Goal: Task Accomplishment & Management: Use online tool/utility

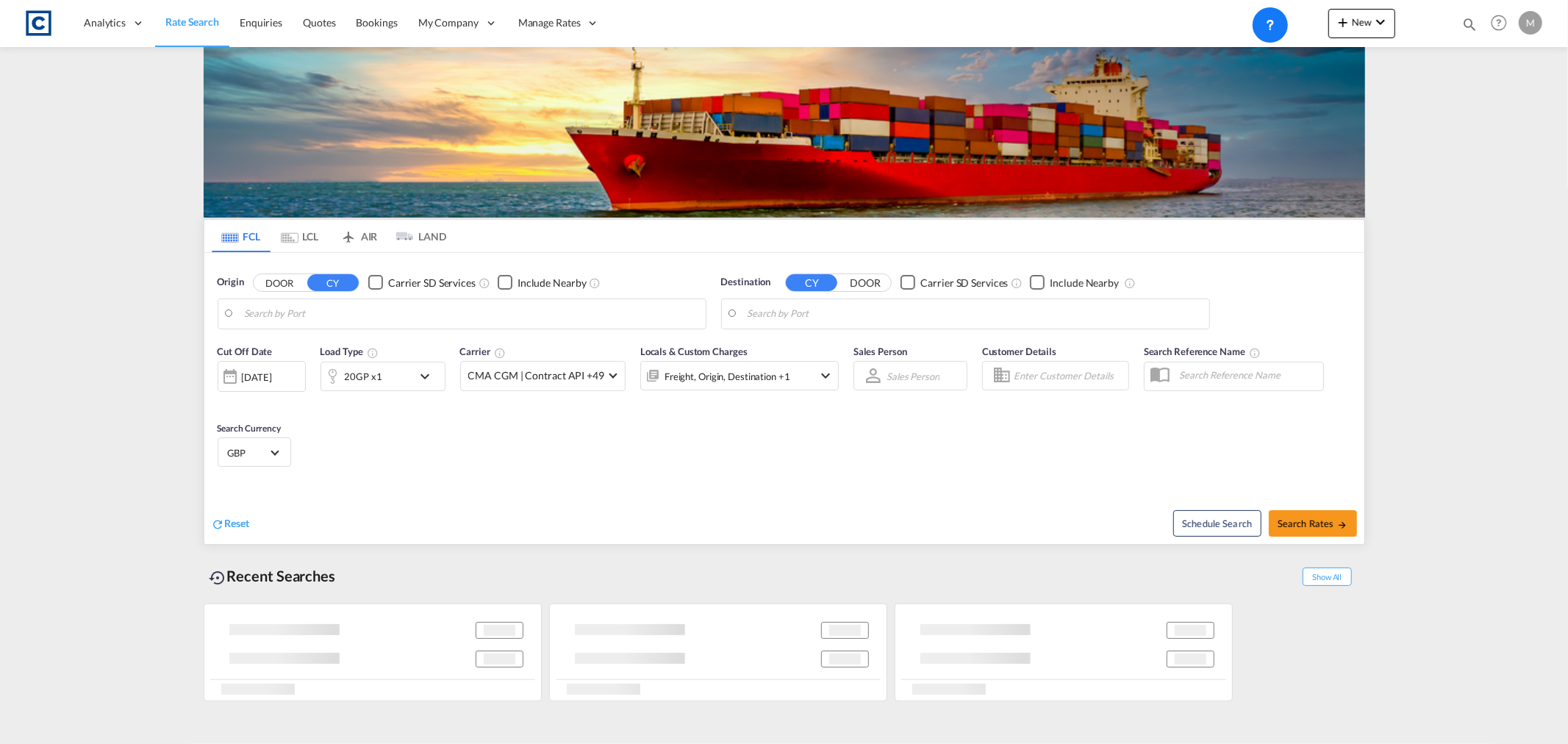
type input "GB-M22, [GEOGRAPHIC_DATA]"
type input "[GEOGRAPHIC_DATA], [GEOGRAPHIC_DATA]"
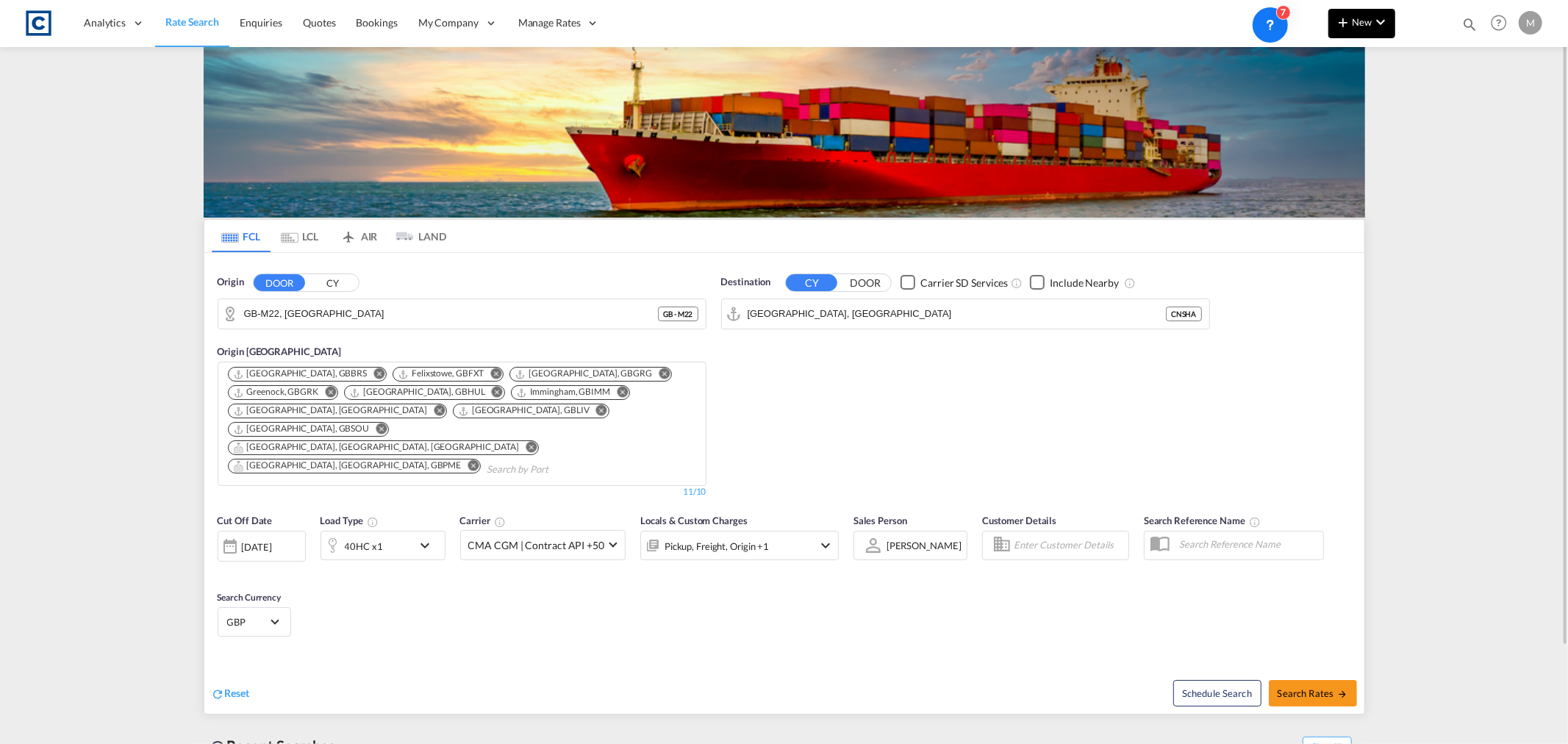
click at [1366, 28] on button "New" at bounding box center [1362, 23] width 67 height 29
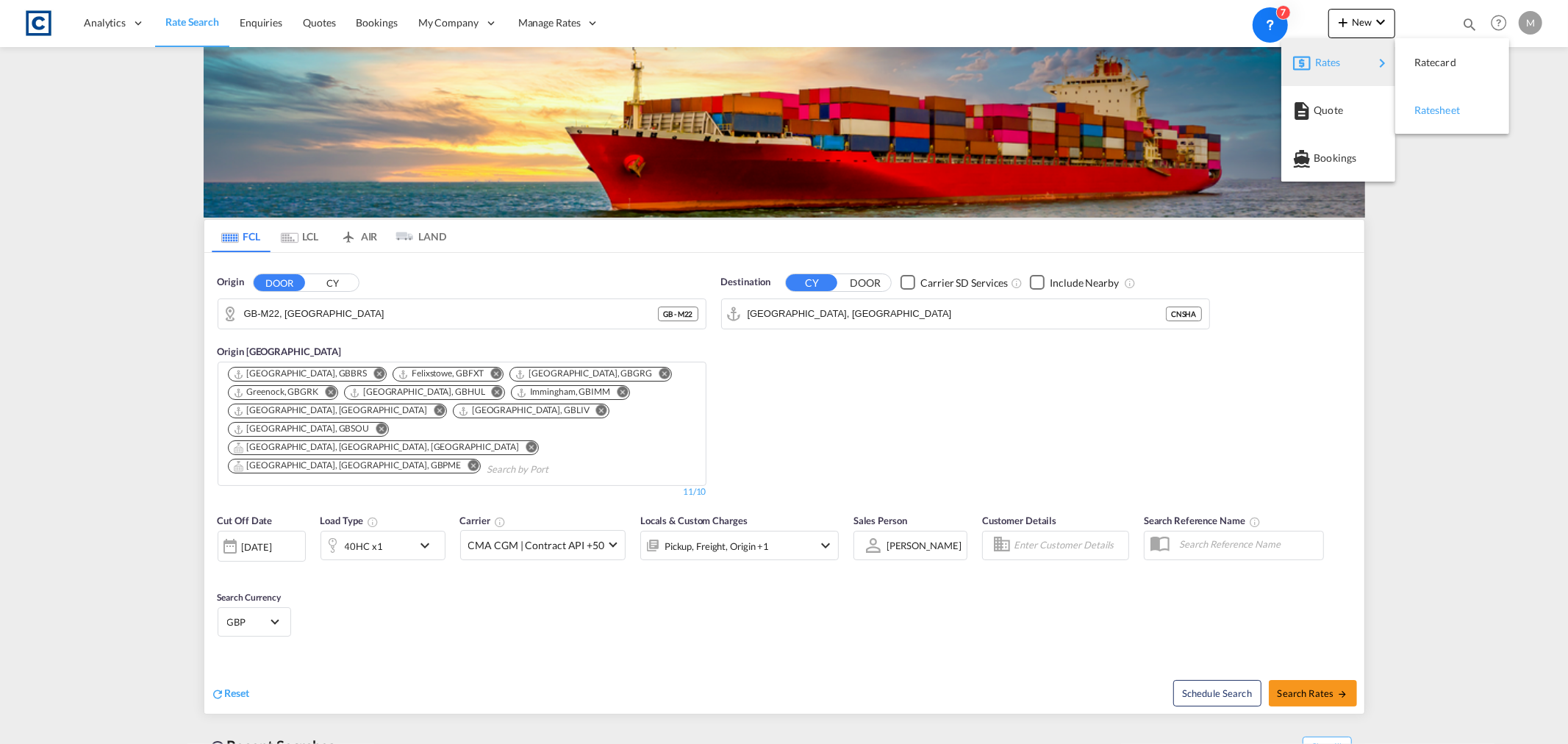
click at [1430, 108] on span "Ratesheet" at bounding box center [1422, 110] width 16 height 29
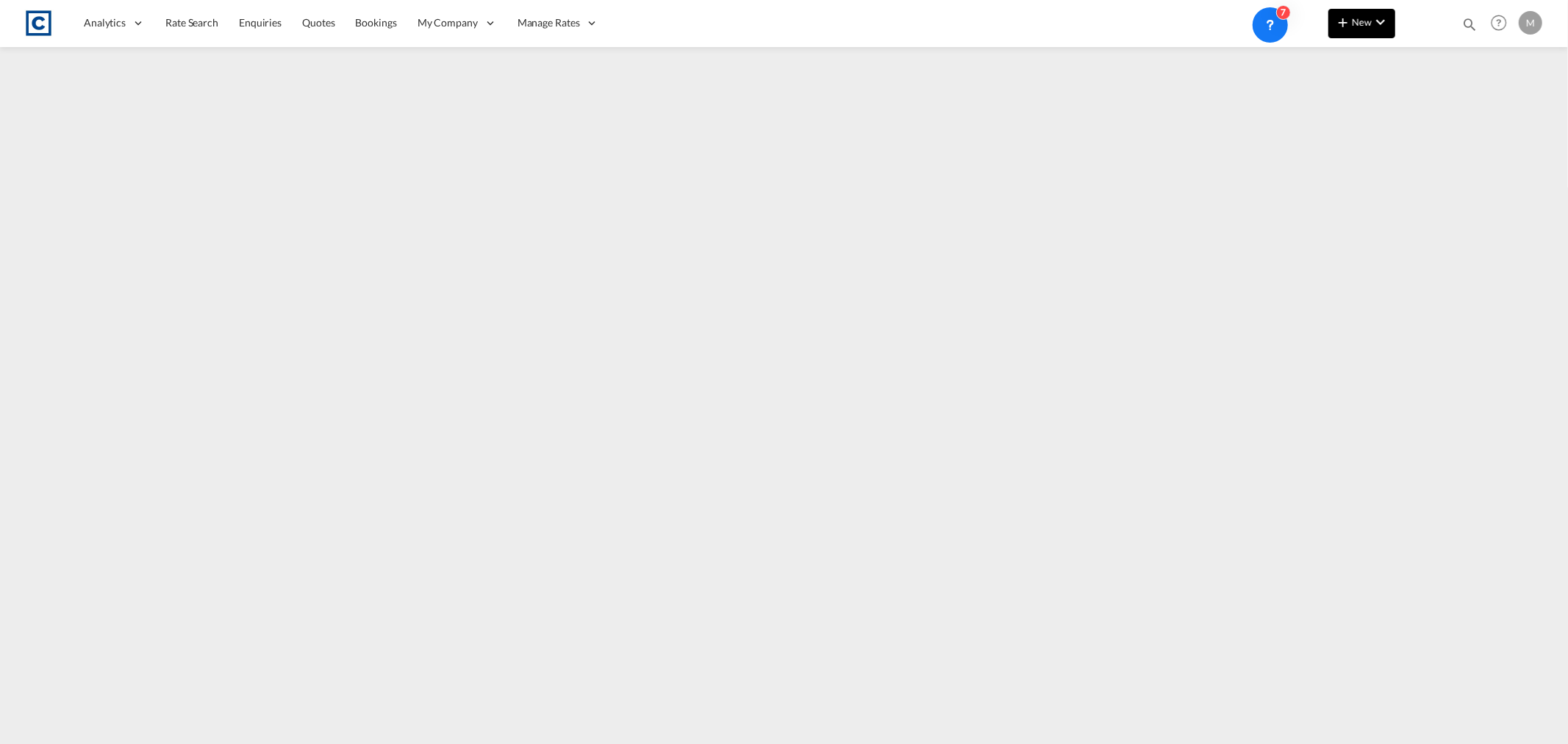
click at [1360, 24] on span "New" at bounding box center [1362, 22] width 55 height 12
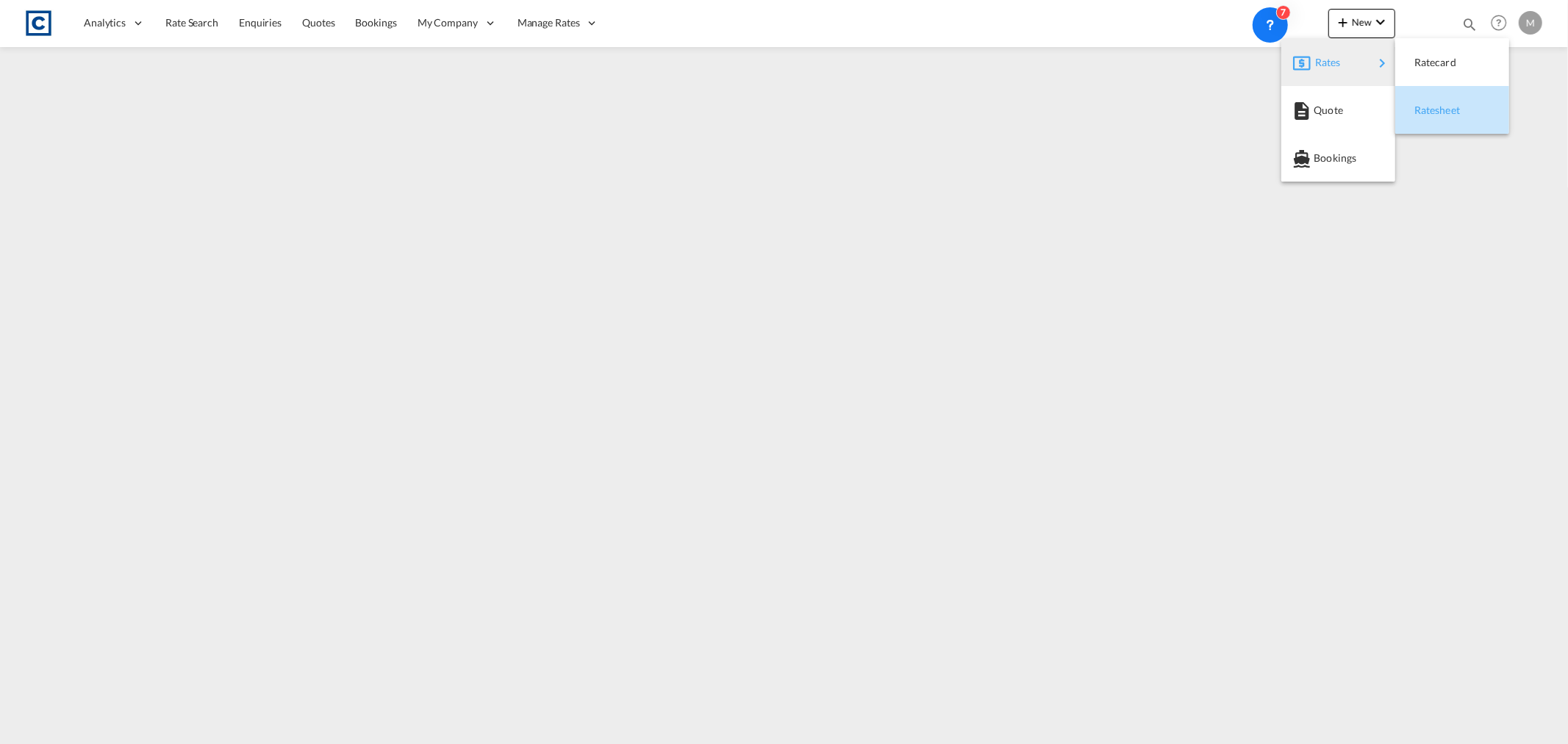
click at [1447, 116] on div "Ratesheet" at bounding box center [1441, 110] width 54 height 37
